Goal: Information Seeking & Learning: Learn about a topic

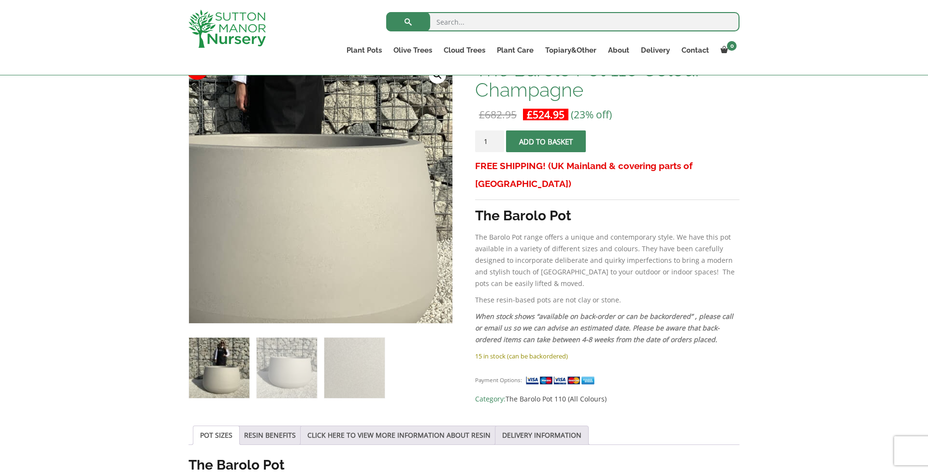
scroll to position [158, 0]
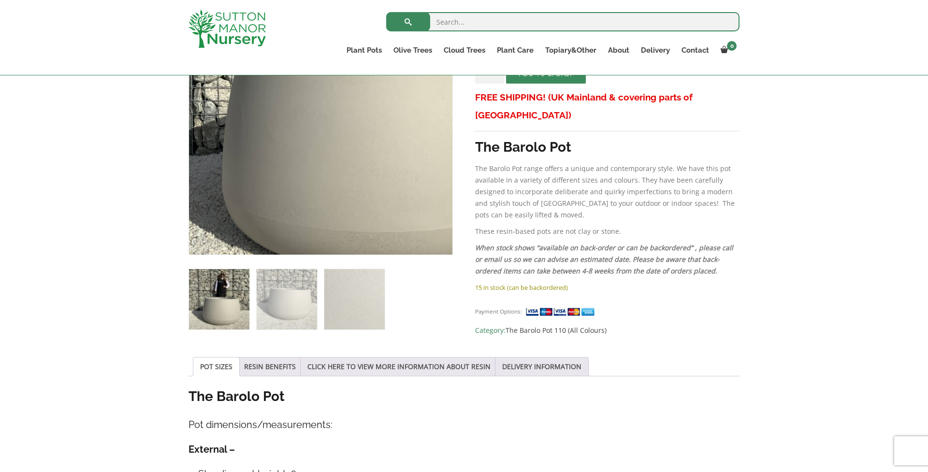
scroll to position [290, 0]
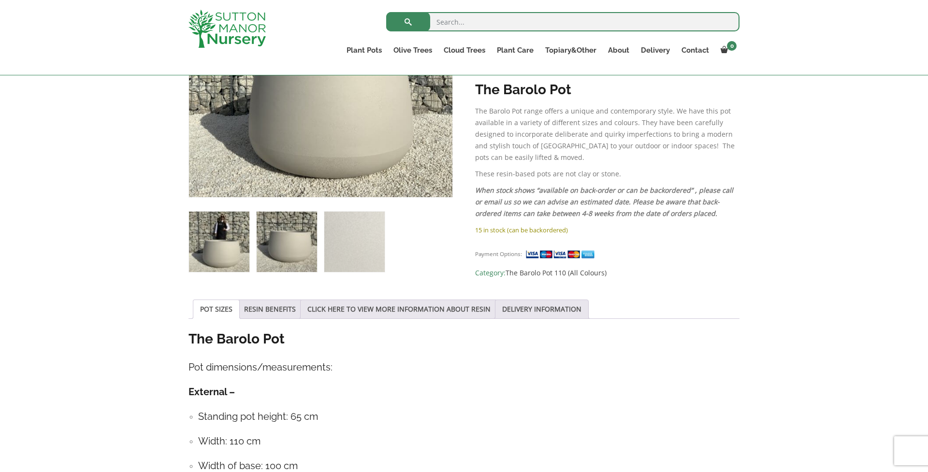
click at [288, 251] on img at bounding box center [287, 242] width 60 height 60
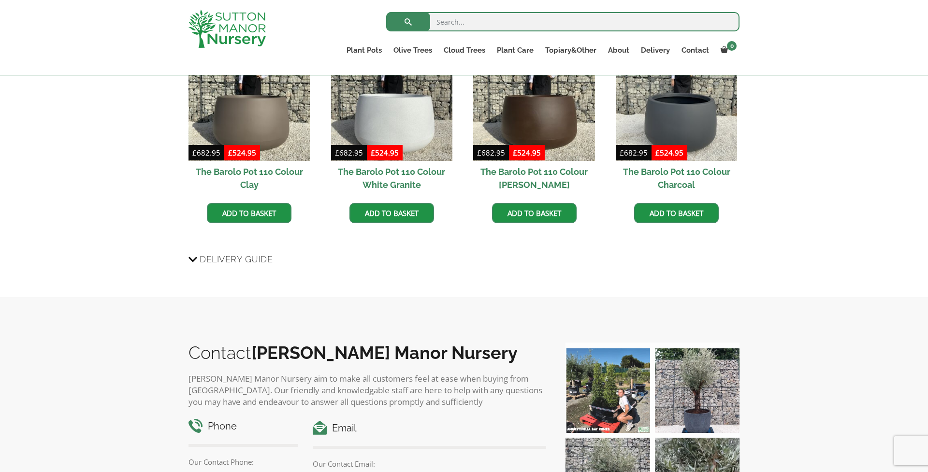
scroll to position [856, 0]
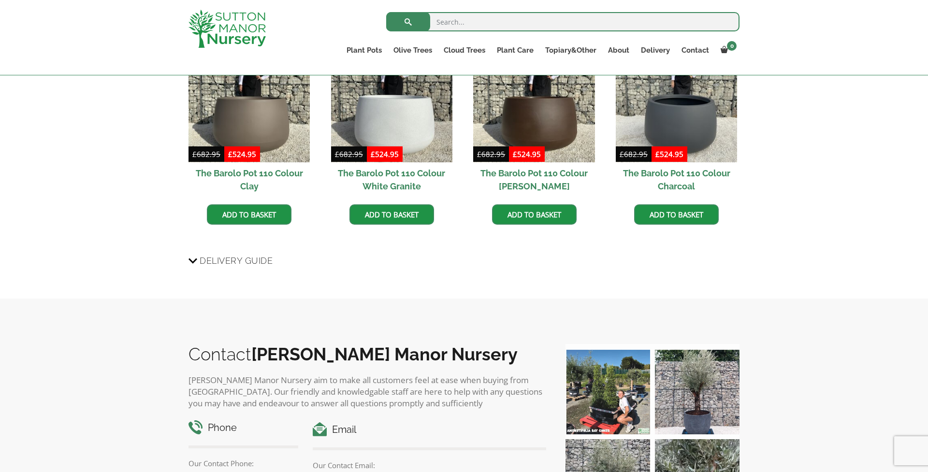
click at [194, 261] on icon at bounding box center [192, 261] width 9 height 12
click at [0, 0] on input "Delivery Guide" at bounding box center [0, 0] width 0 height 0
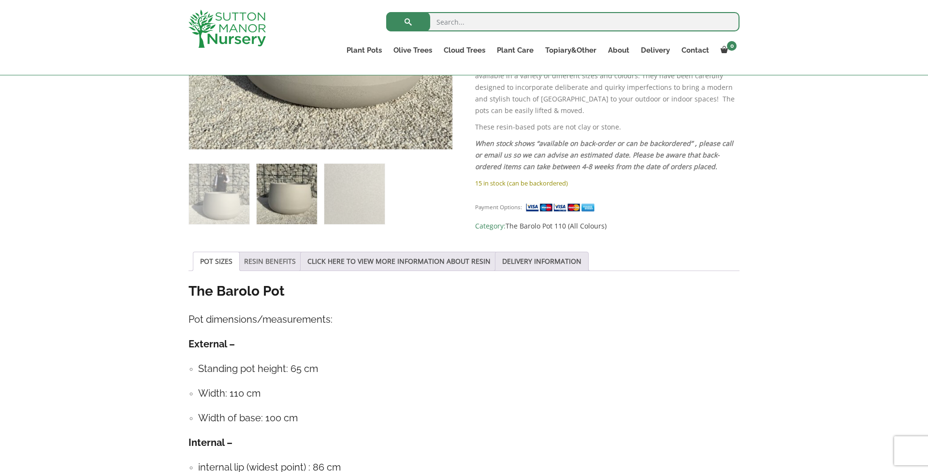
scroll to position [337, 0]
click at [279, 267] on link "RESIN BENEFITS" at bounding box center [270, 261] width 52 height 18
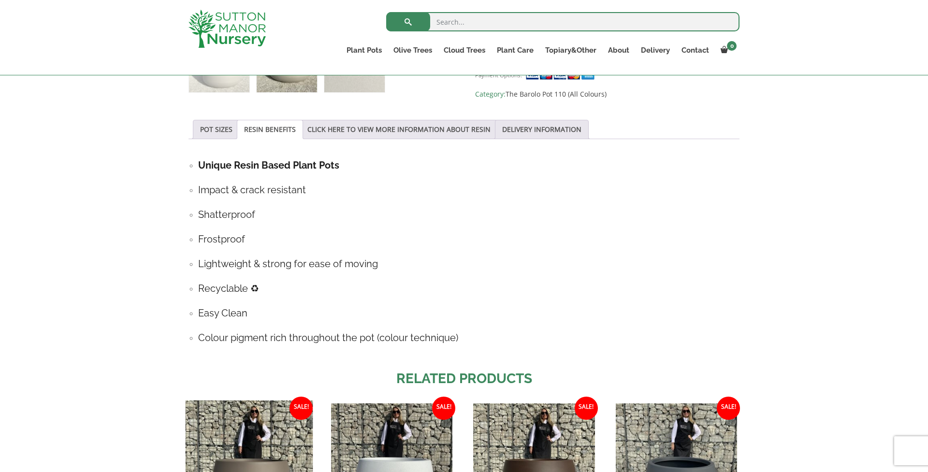
scroll to position [425, 0]
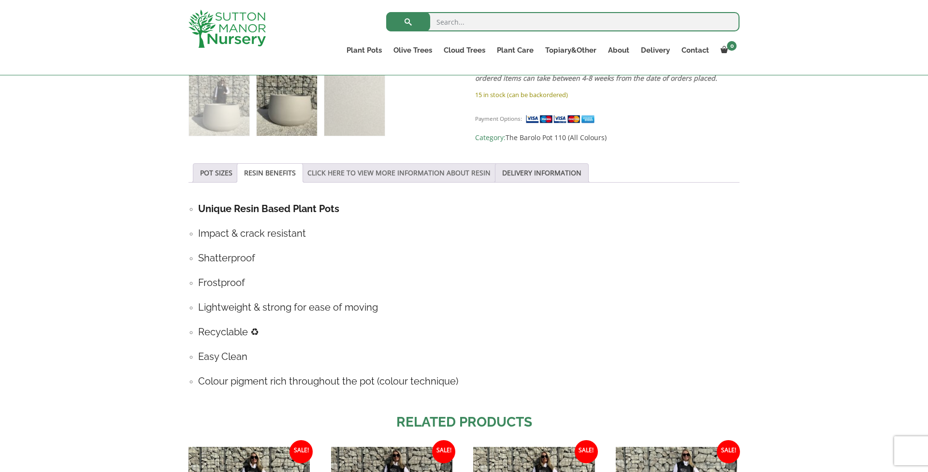
click at [398, 175] on link "CLICK HERE TO VIEW MORE INFORMATION ABOUT RESIN" at bounding box center [398, 173] width 183 height 18
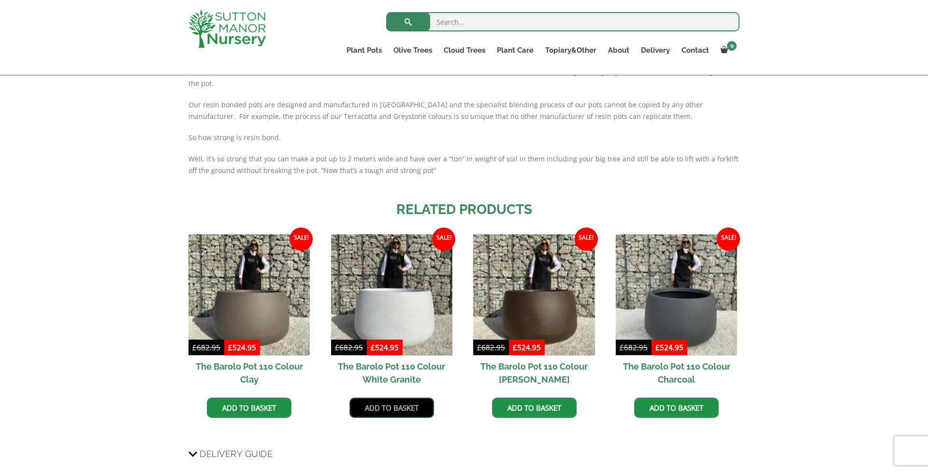
scroll to position [714, 0]
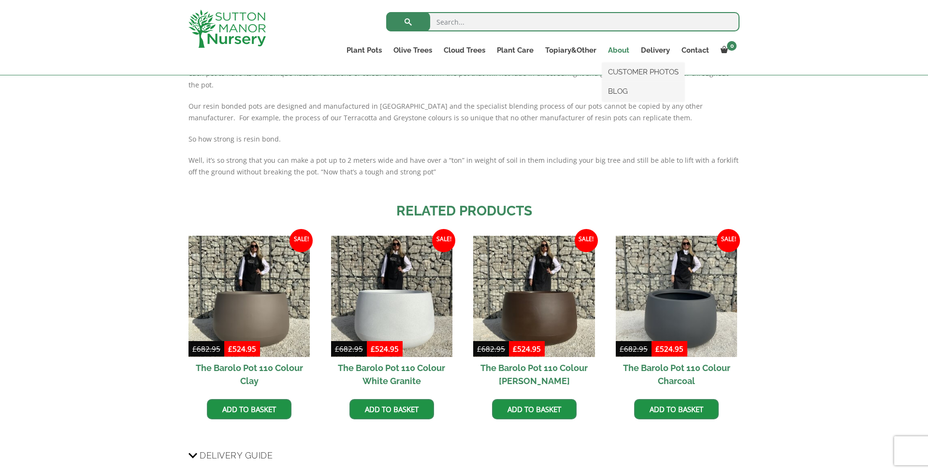
click at [619, 51] on link "About" at bounding box center [618, 50] width 33 height 14
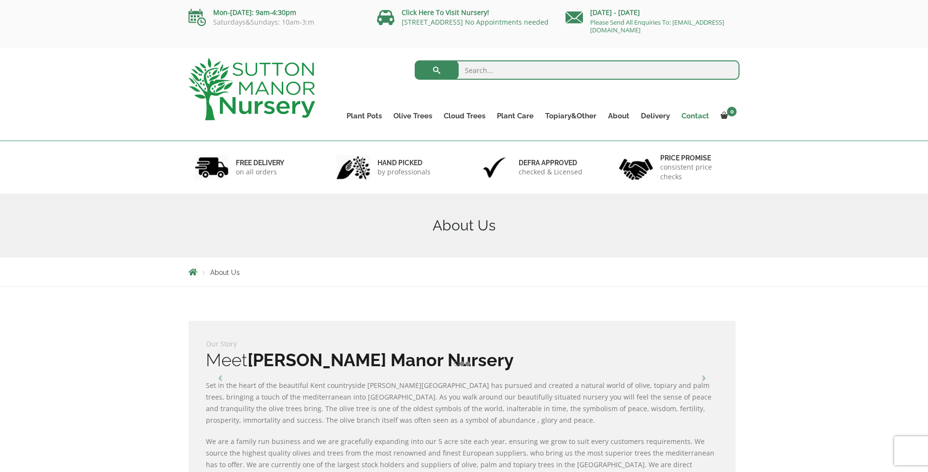
click at [699, 114] on link "Contact" at bounding box center [694, 116] width 39 height 14
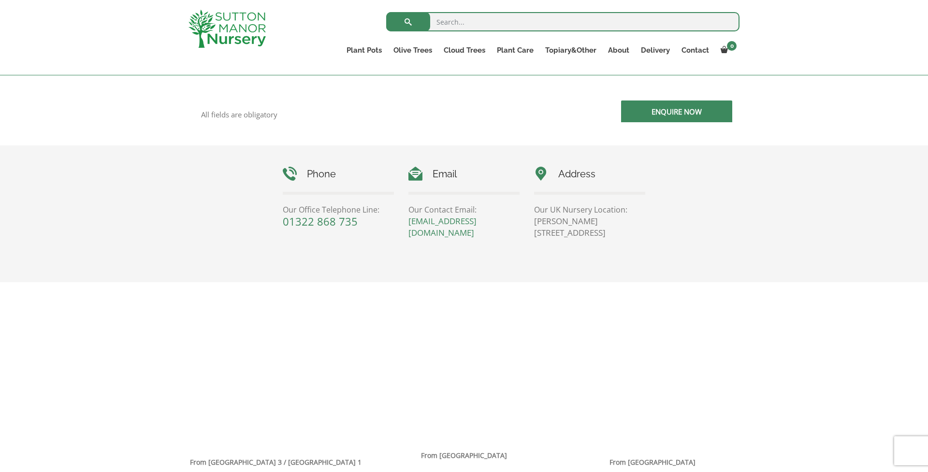
scroll to position [381, 0]
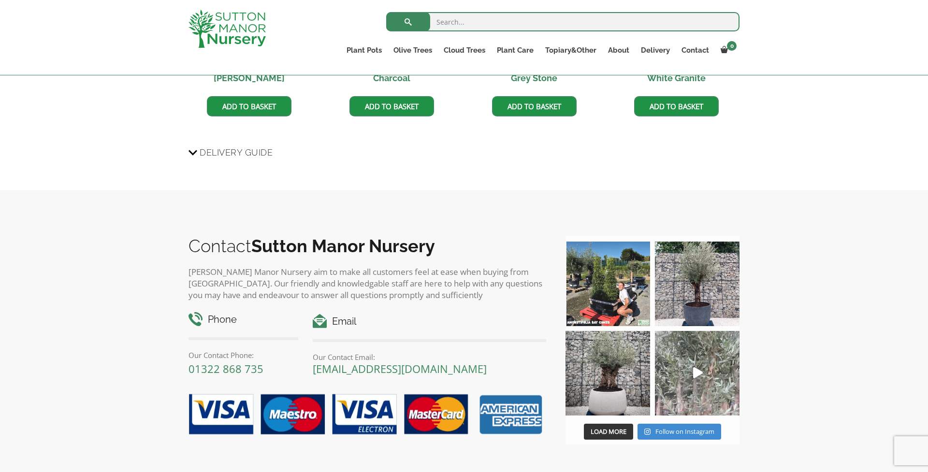
scroll to position [958, 0]
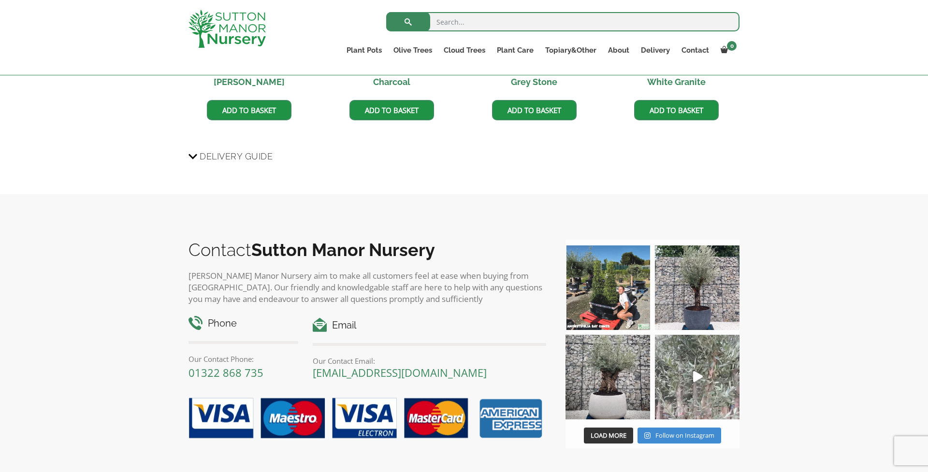
click at [696, 373] on icon "Play" at bounding box center [698, 376] width 10 height 11
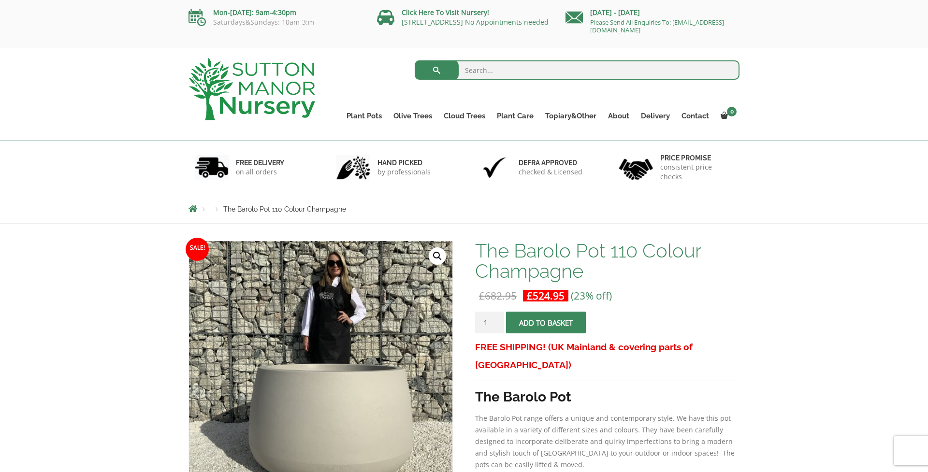
scroll to position [0, 0]
